Goal: Task Accomplishment & Management: Use online tool/utility

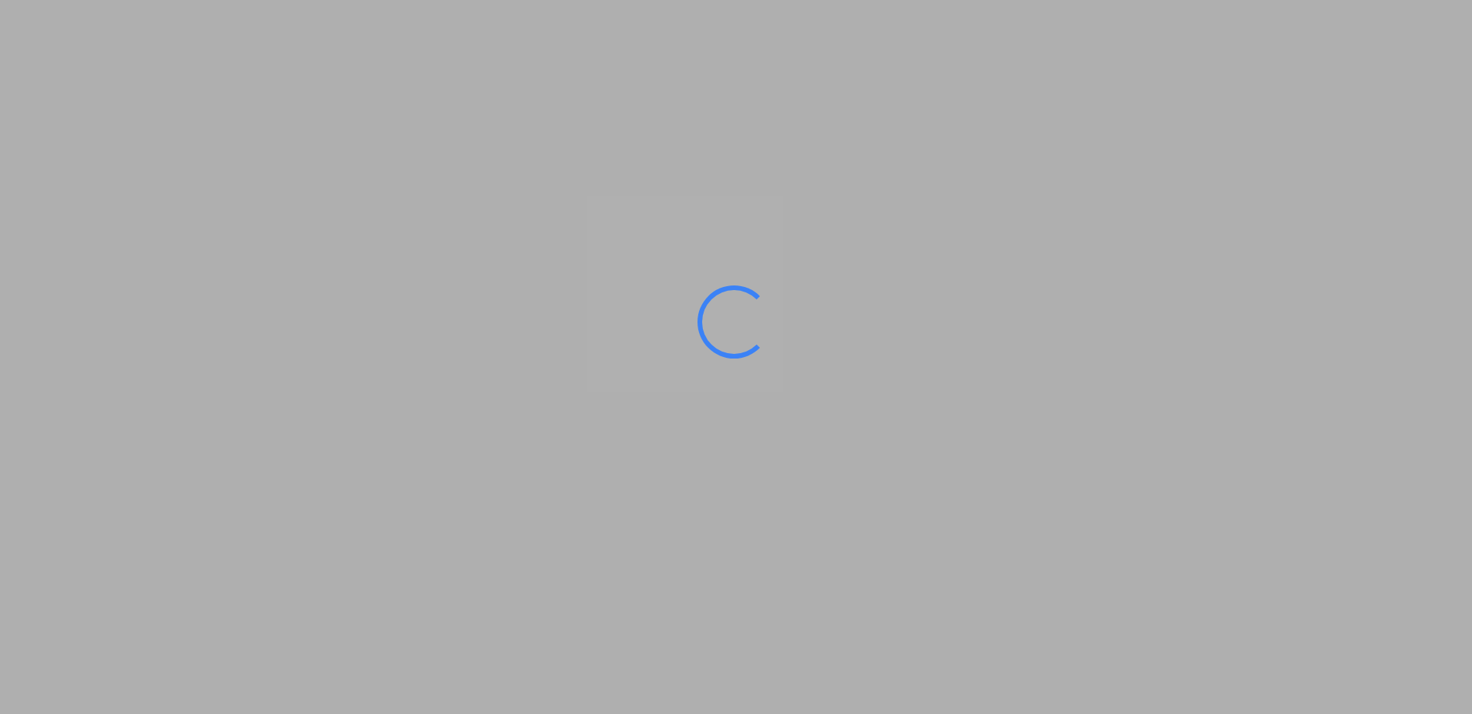
click at [628, 385] on ms-splash-screen at bounding box center [736, 357] width 1472 height 714
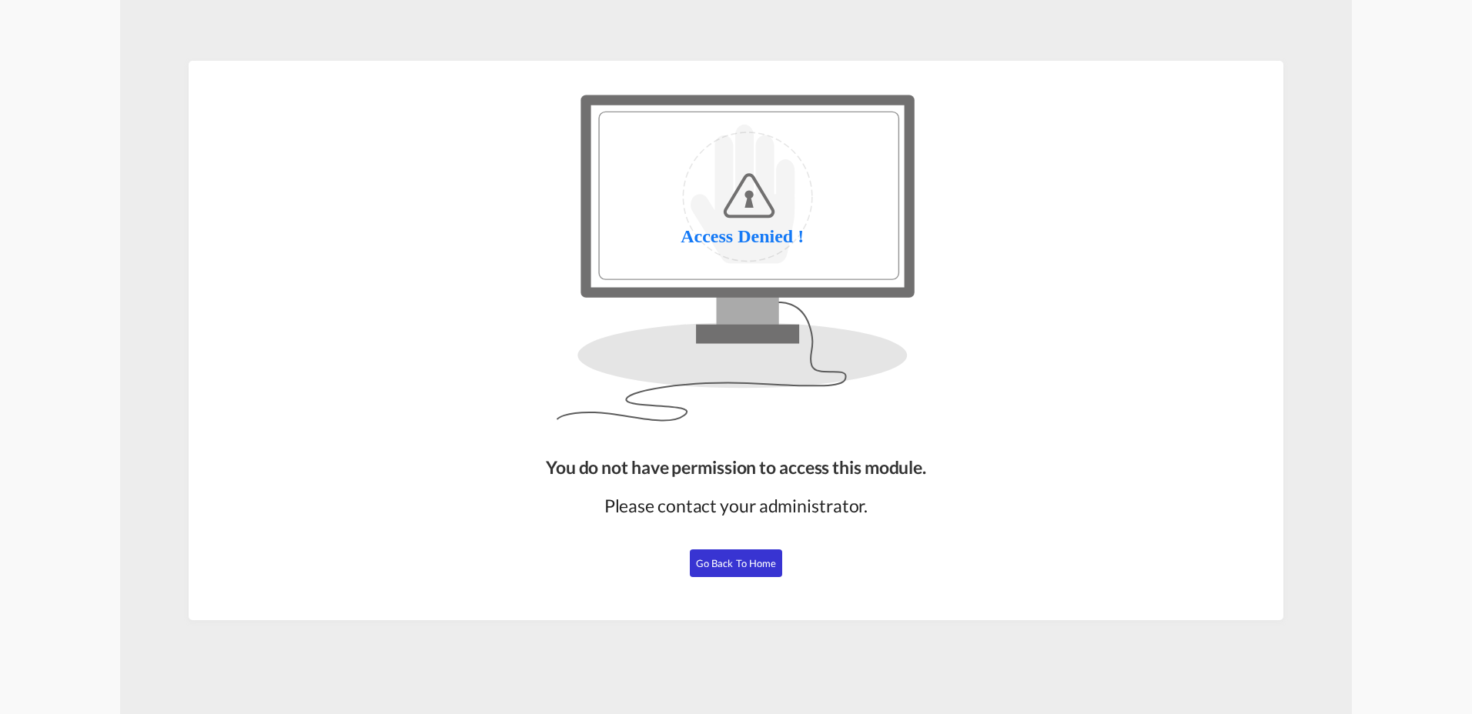
click at [721, 560] on span "Go Back to Home" at bounding box center [736, 563] width 81 height 12
click at [751, 557] on span "Go Back to Home" at bounding box center [736, 563] width 81 height 12
click at [742, 570] on button "Go Back to Home" at bounding box center [736, 564] width 92 height 28
